Goal: Find specific page/section: Find specific page/section

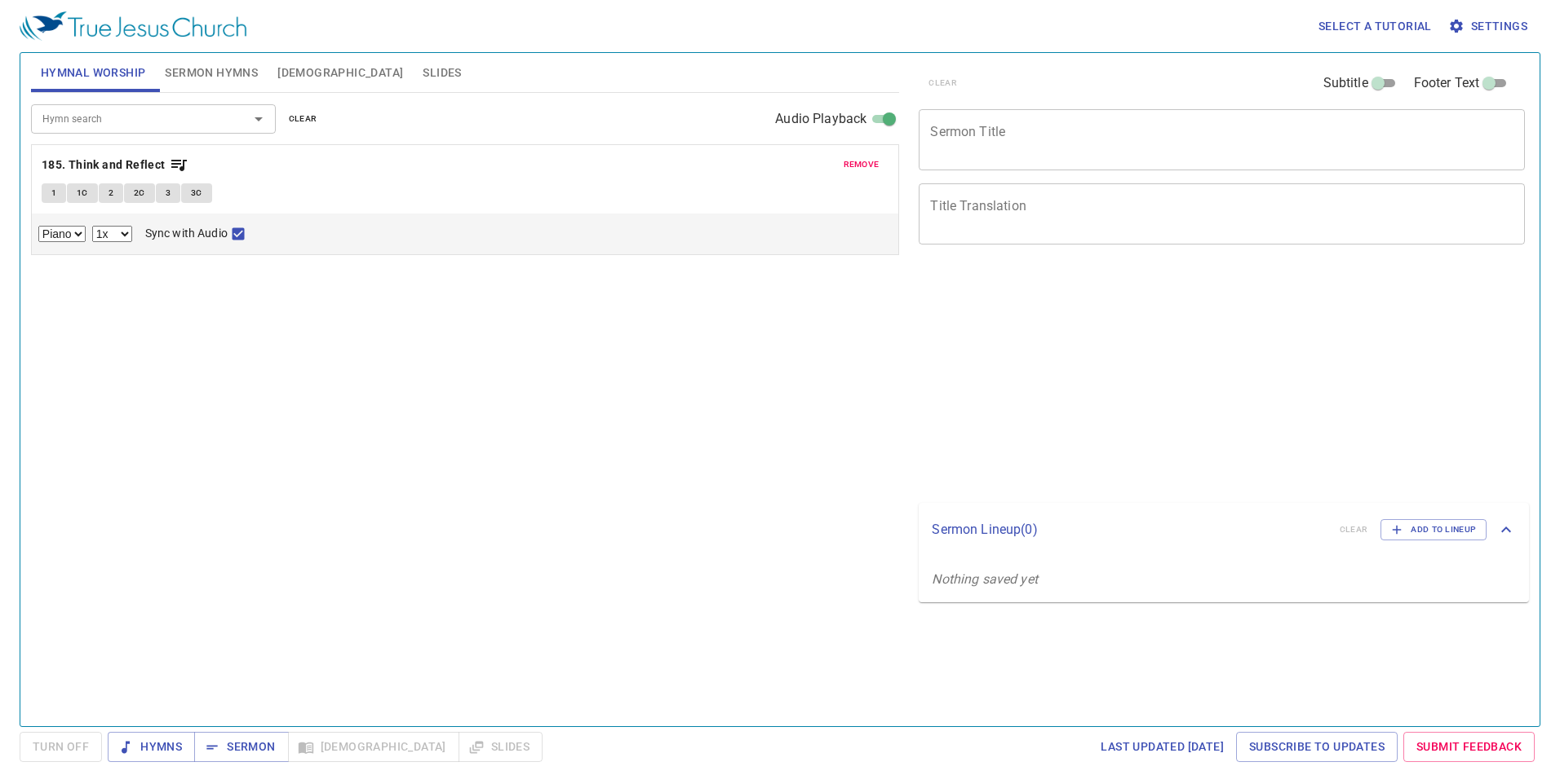
select select "1"
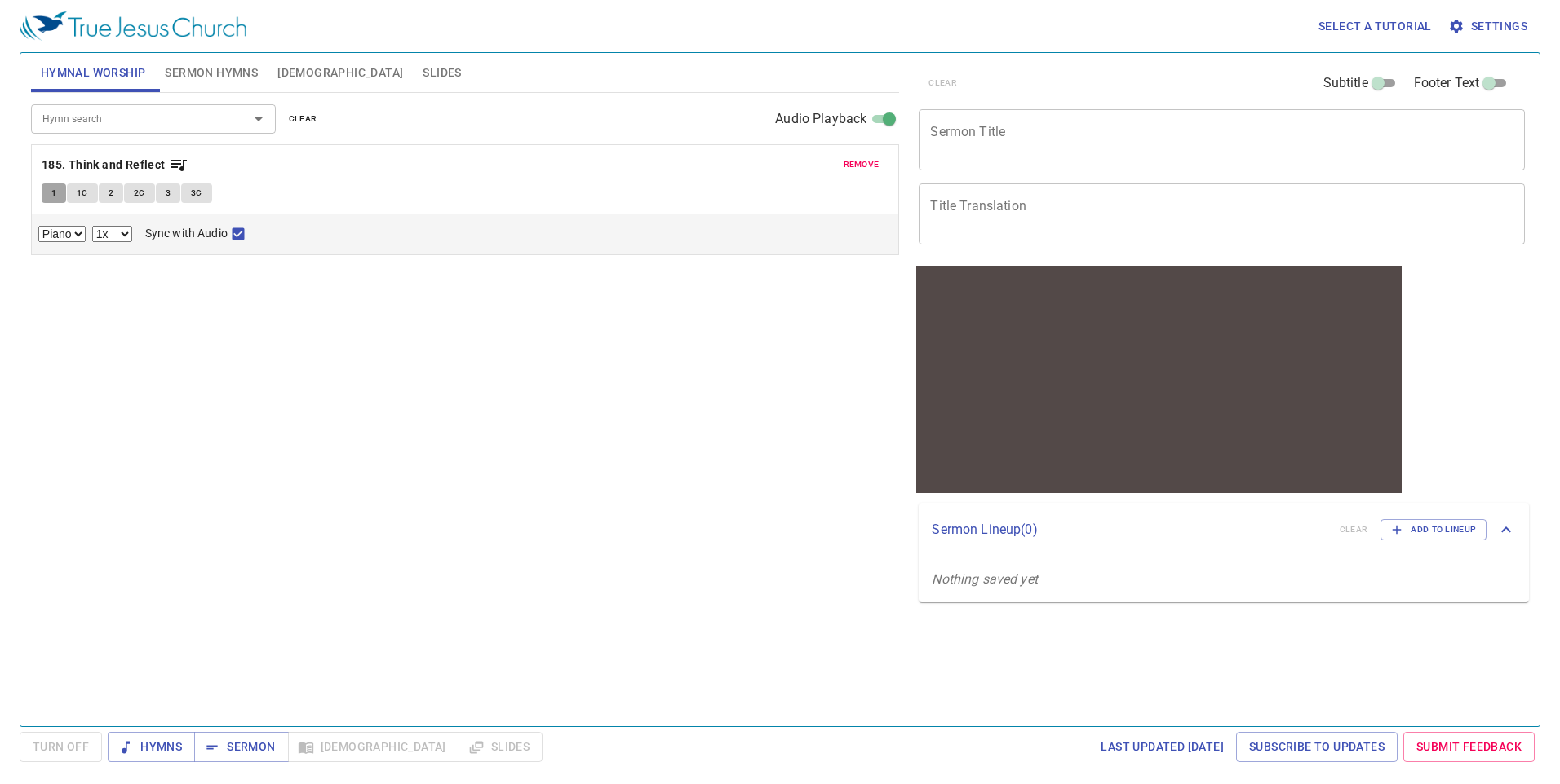
click at [63, 198] on button "1" at bounding box center [54, 193] width 25 height 20
checkbox input "false"
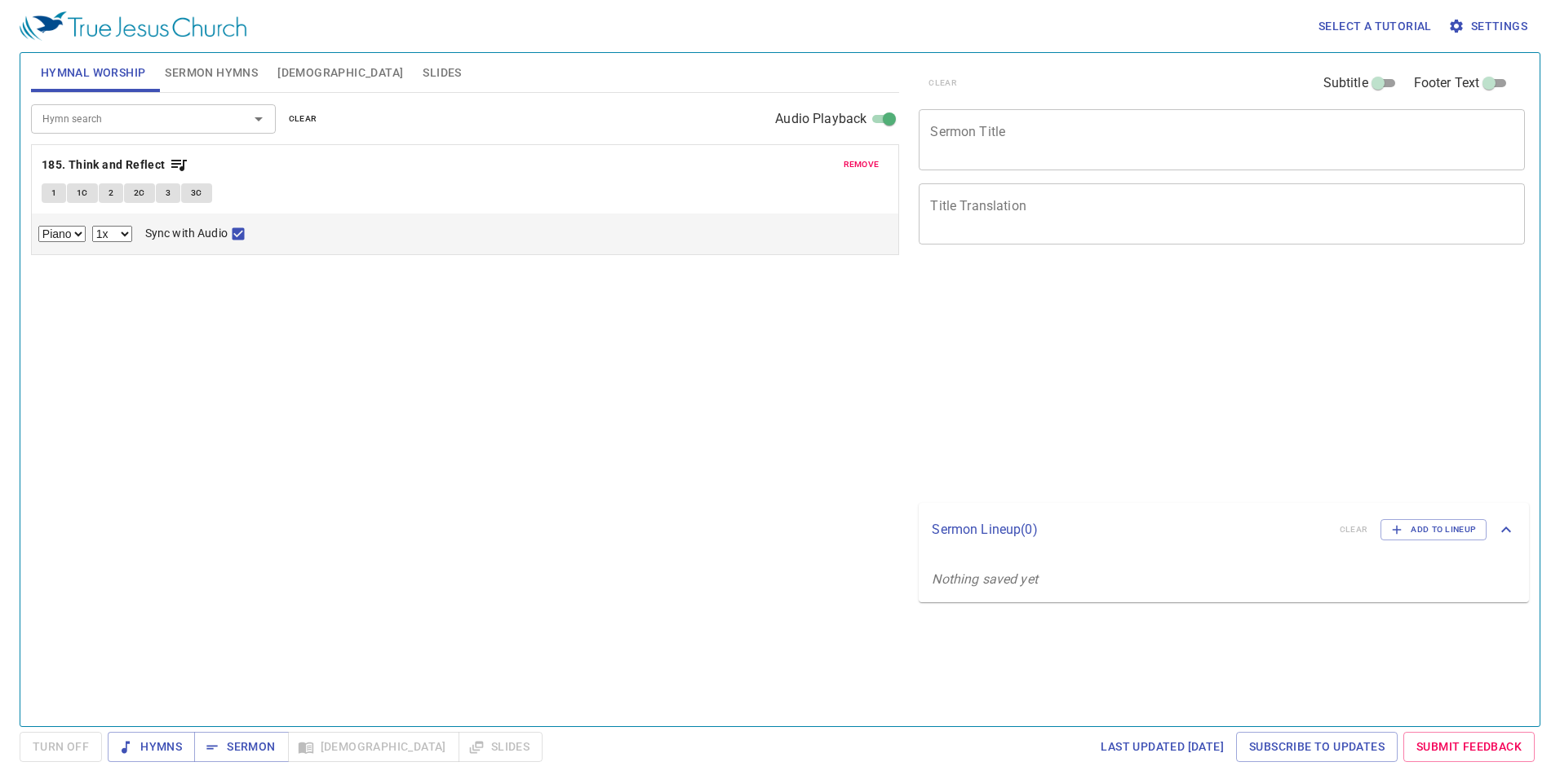
select select "1"
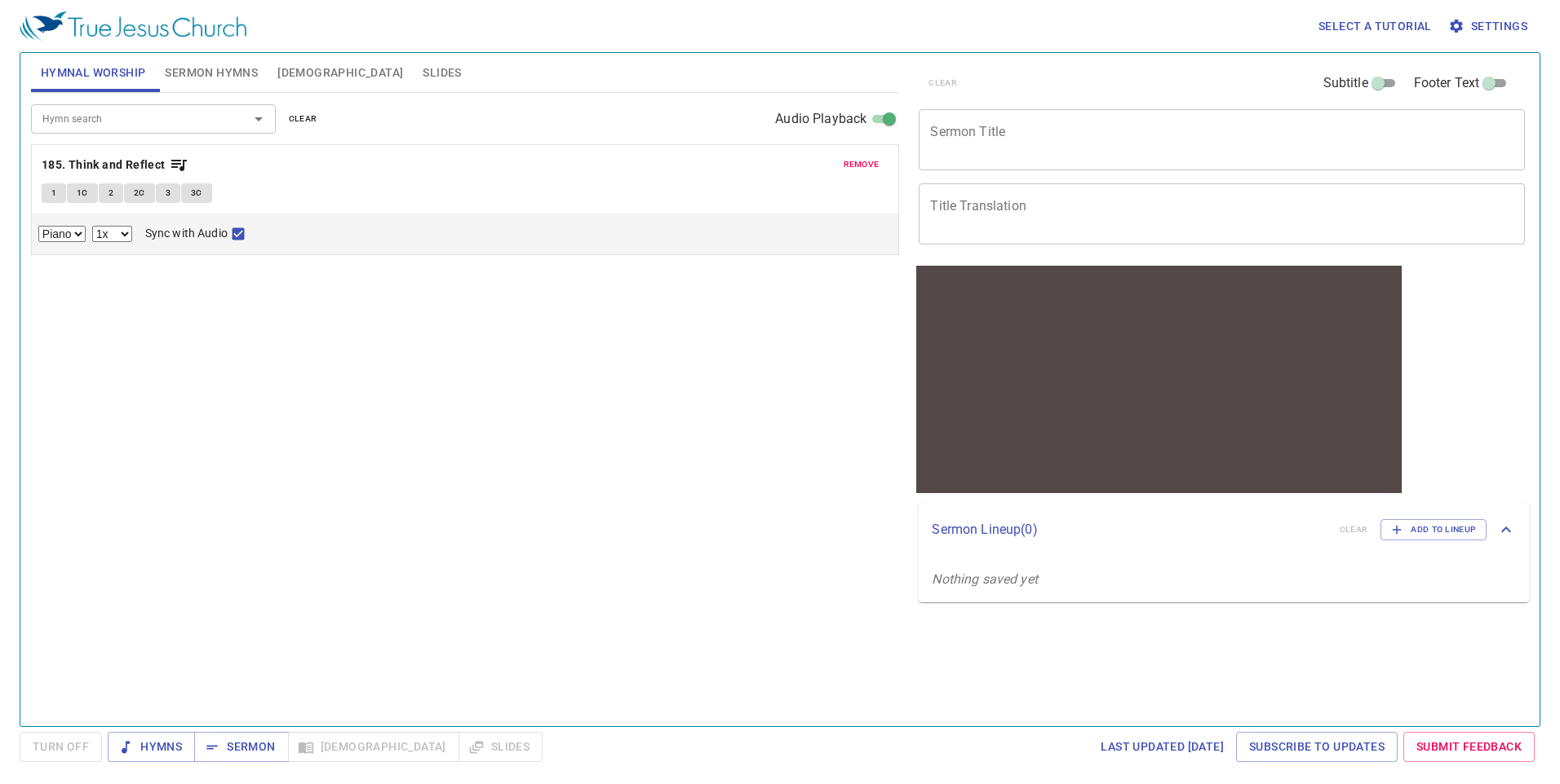
click at [154, 119] on input "Hymn search" at bounding box center [129, 118] width 187 height 19
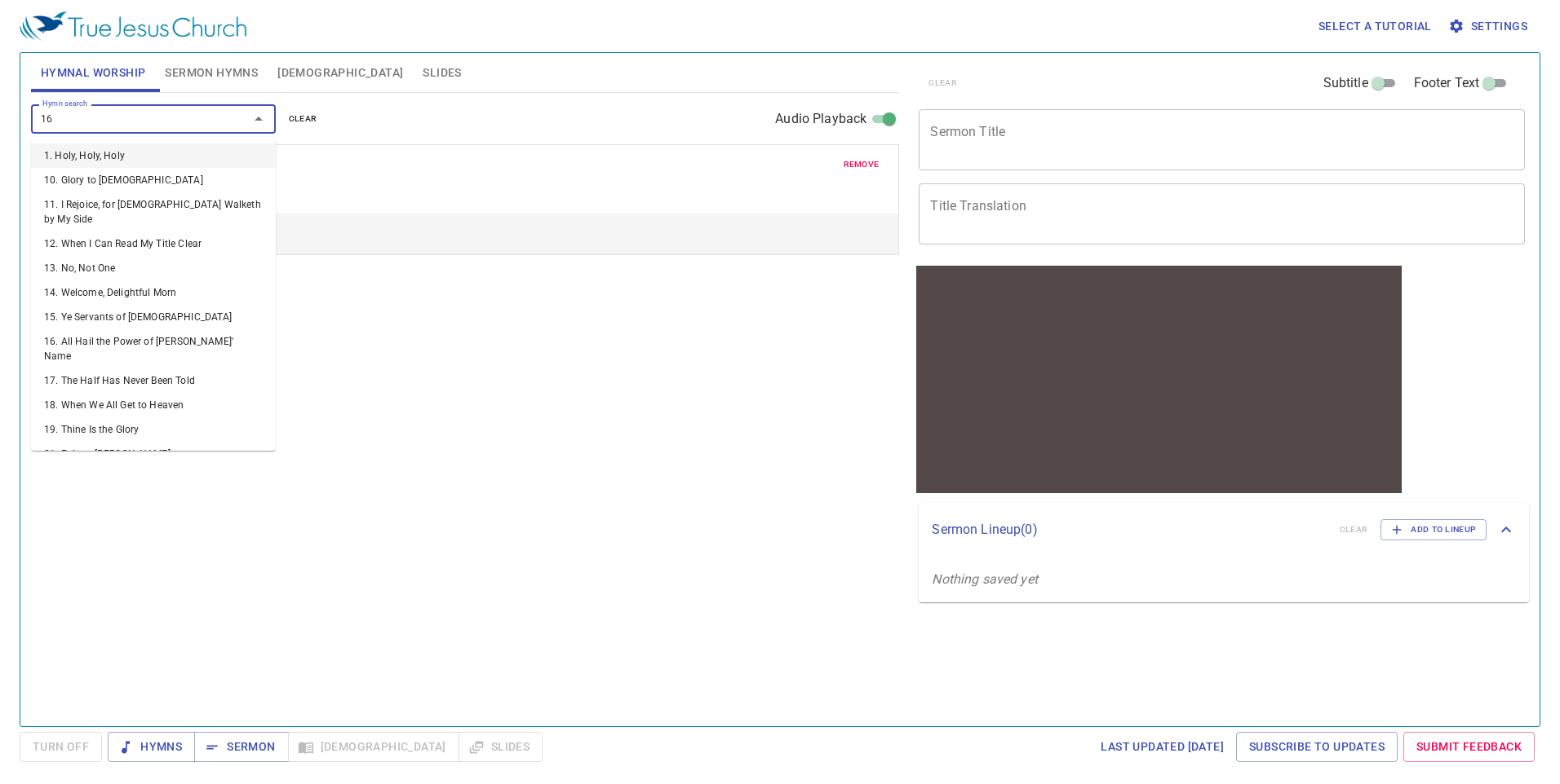
type input "161"
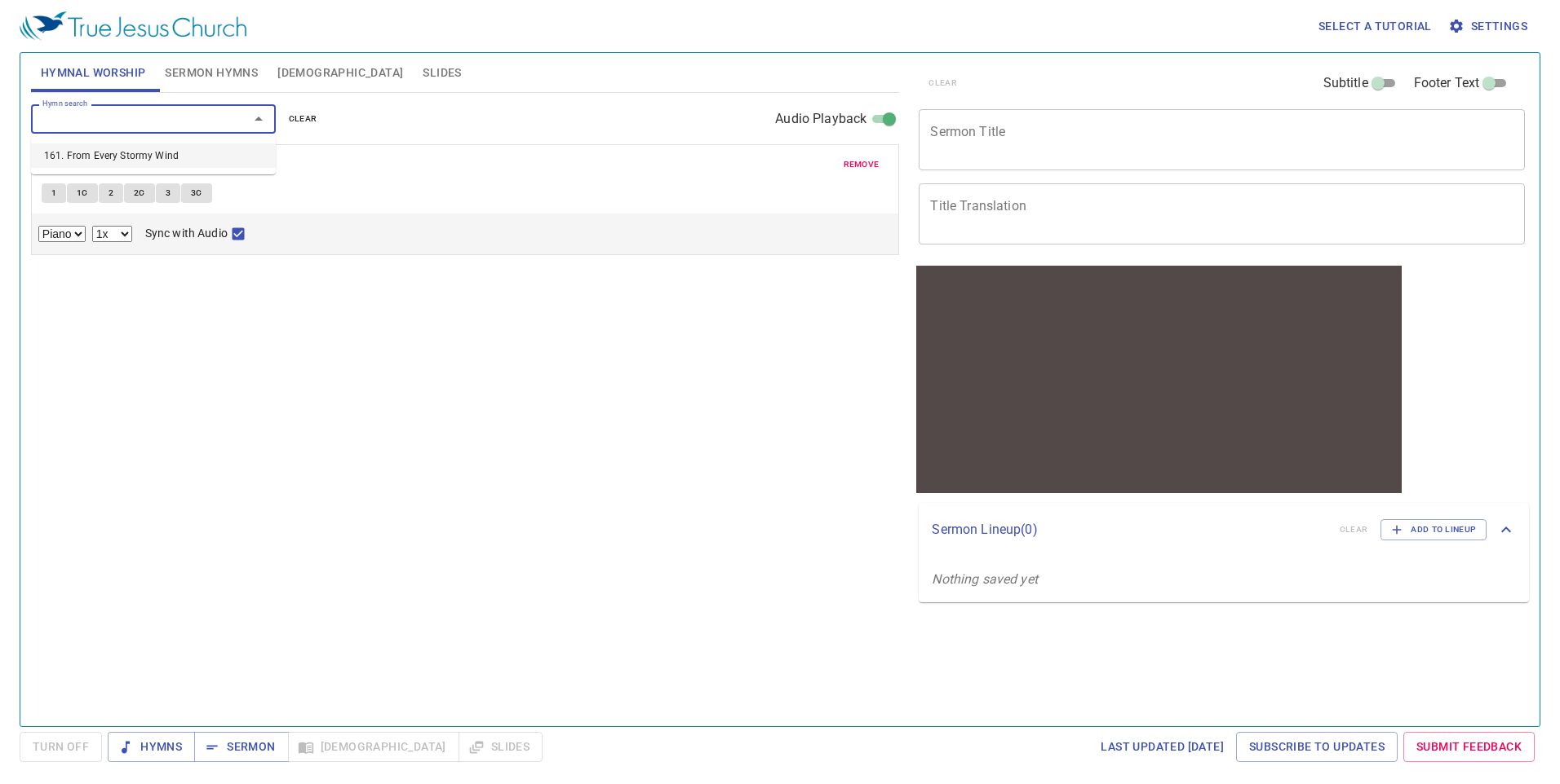
select select "1"
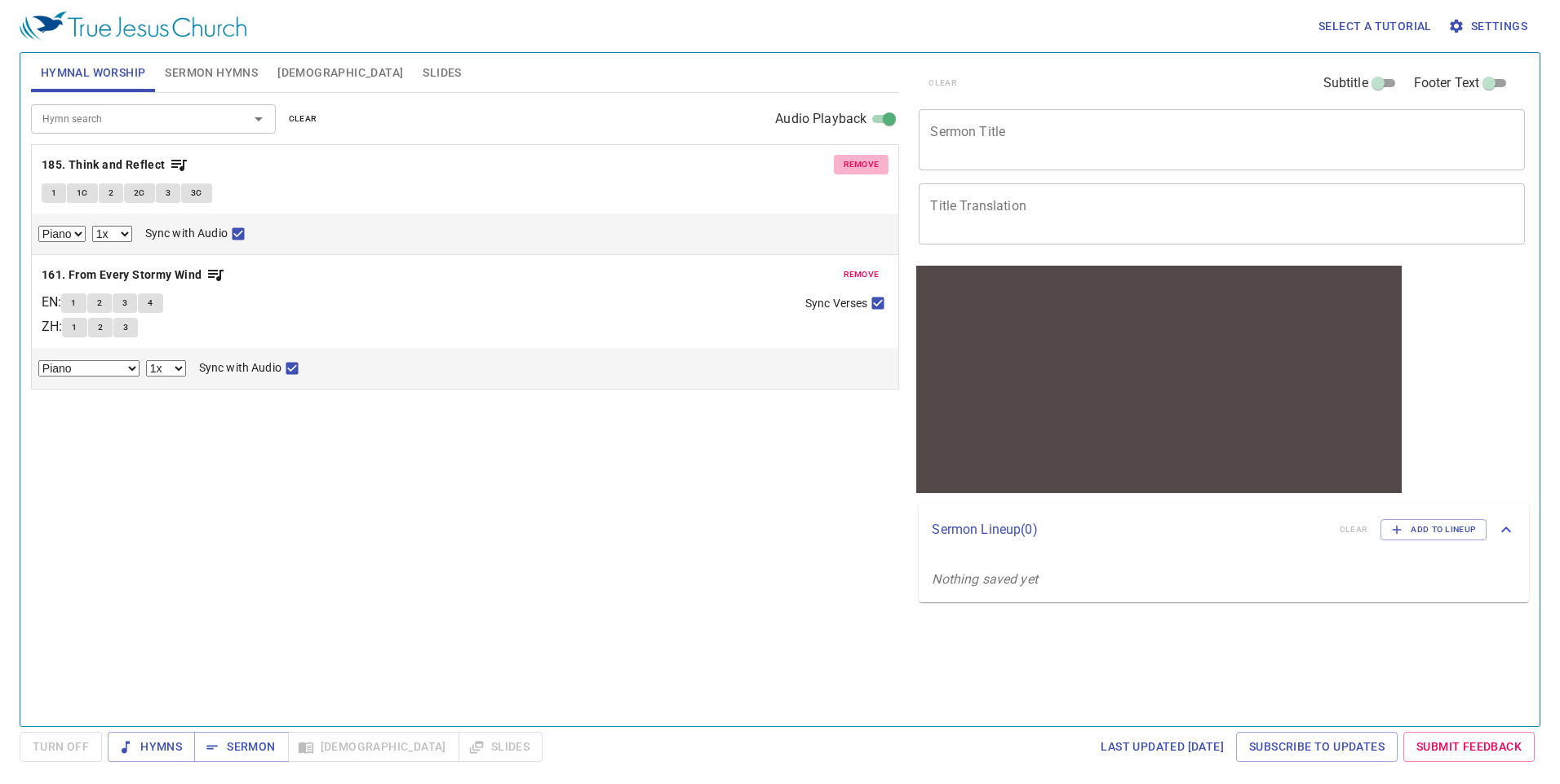
click at [880, 169] on button "remove" at bounding box center [861, 164] width 55 height 20
